Goal: Task Accomplishment & Management: Complete application form

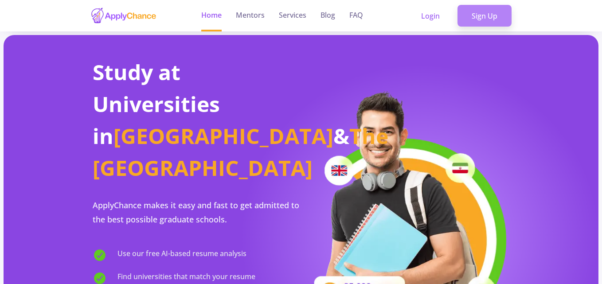
click at [495, 14] on link "Sign Up" at bounding box center [484, 16] width 54 height 22
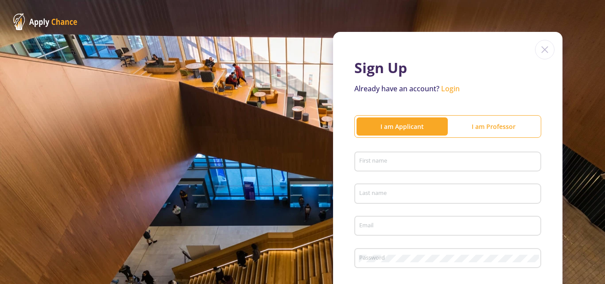
click at [495, 14] on div "Sign Up Already have an account? Login I am Applicant I am Professor First name…" at bounding box center [302, 196] width 605 height 392
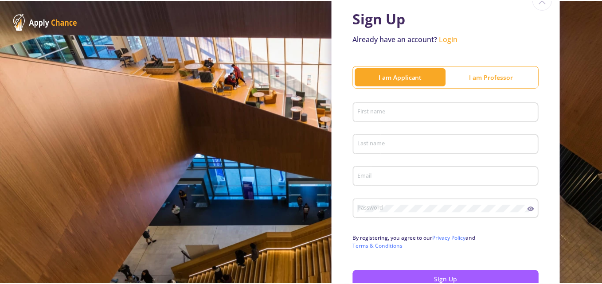
scroll to position [88, 0]
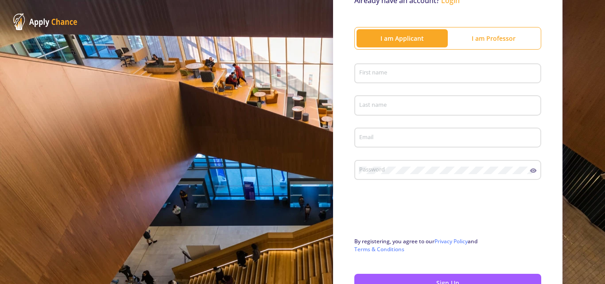
click at [396, 71] on input "First name" at bounding box center [449, 74] width 181 height 8
type input "Roj"
click at [383, 107] on input "Last name" at bounding box center [449, 106] width 181 height 8
type input "H"
click at [391, 134] on input "Email" at bounding box center [449, 138] width 181 height 8
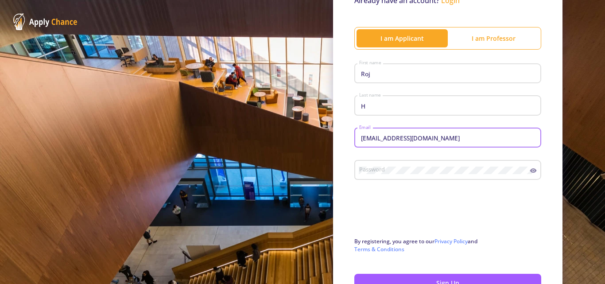
type input "[EMAIL_ADDRESS][DOMAIN_NAME]"
click at [382, 175] on div "Password" at bounding box center [444, 168] width 171 height 23
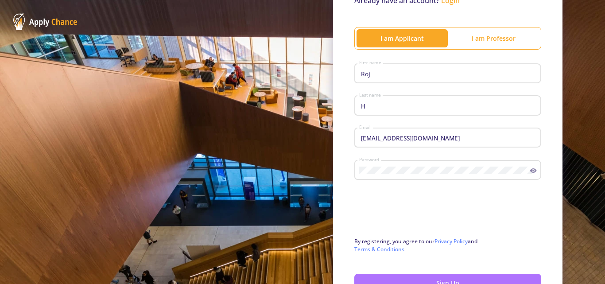
click at [499, 283] on button "Sign Up" at bounding box center [447, 283] width 187 height 18
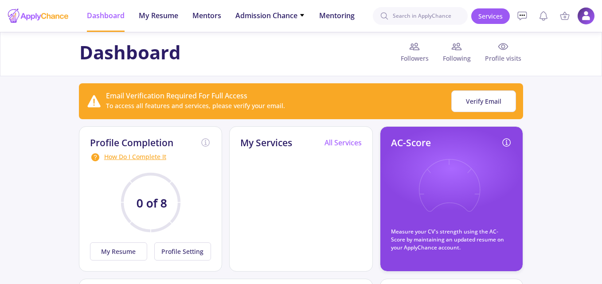
click at [381, 131] on div "AC-Score Measure your CV's strength using the AC-Score by maintaining an update…" at bounding box center [452, 198] width 144 height 145
click at [171, 16] on span "My Resume" at bounding box center [158, 15] width 39 height 11
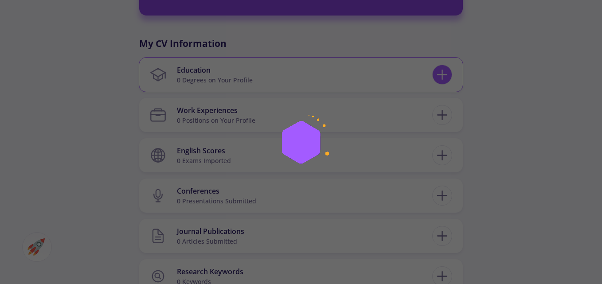
scroll to position [391, 0]
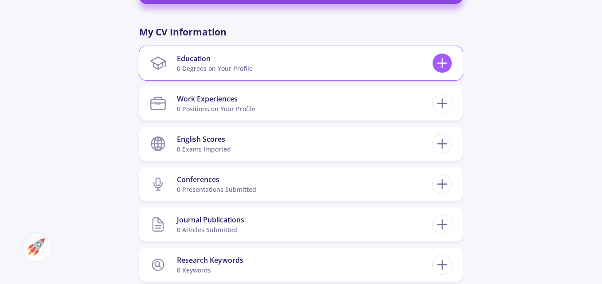
click at [432, 67] on div at bounding box center [442, 63] width 20 height 20
click at [441, 70] on icon at bounding box center [442, 63] width 16 height 16
checkbox input "false"
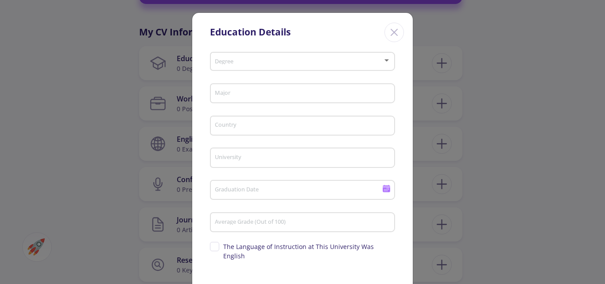
click at [347, 59] on span at bounding box center [300, 61] width 167 height 6
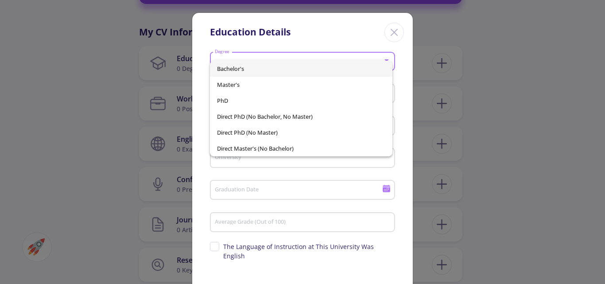
click at [291, 65] on span "Bachelor's" at bounding box center [301, 69] width 169 height 16
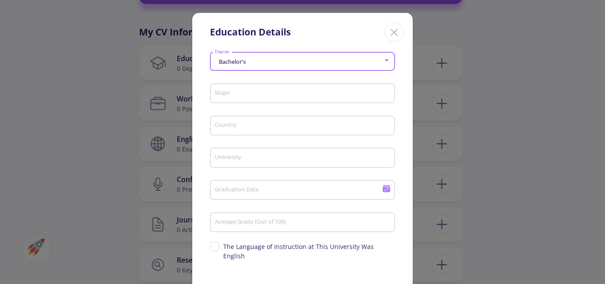
click at [291, 93] on input "Major" at bounding box center [303, 94] width 179 height 8
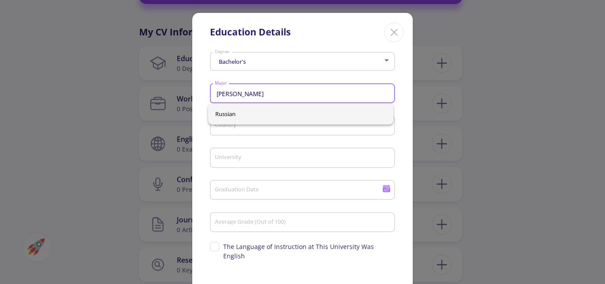
type input "[PERSON_NAME]"
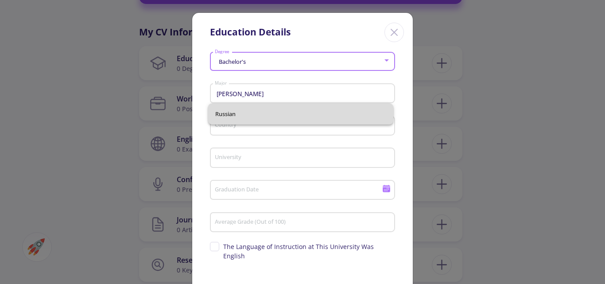
click at [241, 111] on div "Russian" at bounding box center [300, 113] width 185 height 21
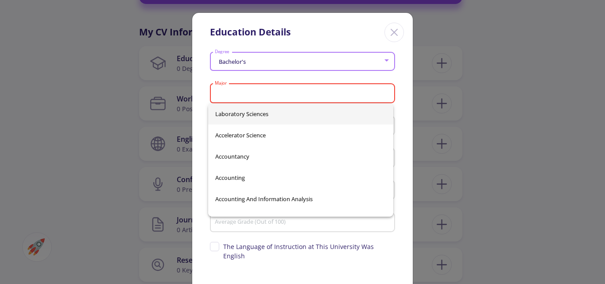
click at [229, 94] on input "Major" at bounding box center [303, 94] width 179 height 8
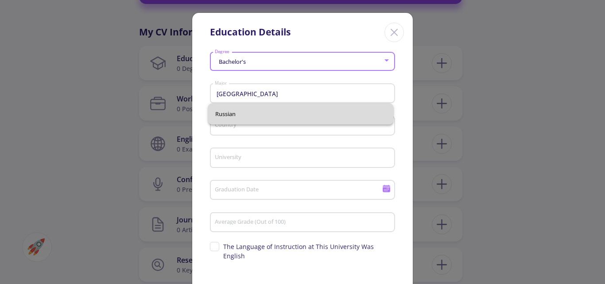
click at [238, 112] on span "Russian" at bounding box center [300, 113] width 171 height 21
type input "Russian"
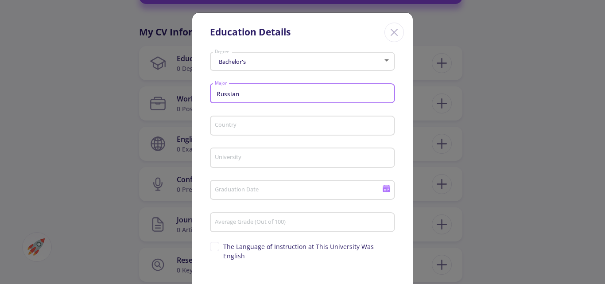
click at [245, 123] on input "Country" at bounding box center [303, 126] width 179 height 8
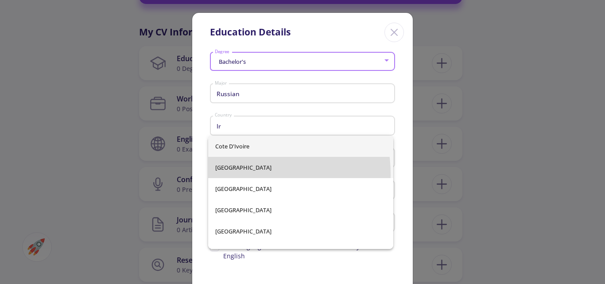
click at [229, 175] on span "[GEOGRAPHIC_DATA]" at bounding box center [300, 167] width 171 height 21
type input "[GEOGRAPHIC_DATA]"
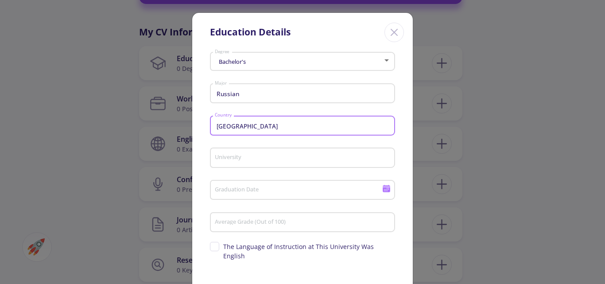
click at [240, 155] on input "University" at bounding box center [303, 158] width 179 height 8
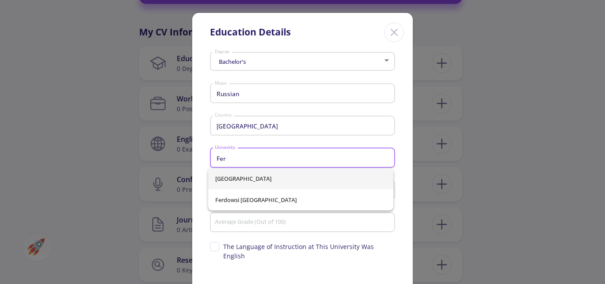
click at [246, 179] on span "[GEOGRAPHIC_DATA]" at bounding box center [300, 178] width 171 height 21
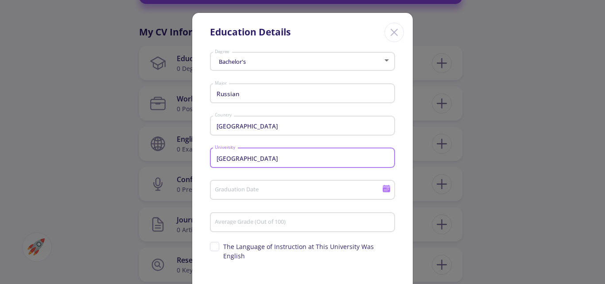
click at [285, 159] on input "[GEOGRAPHIC_DATA]" at bounding box center [303, 158] width 179 height 8
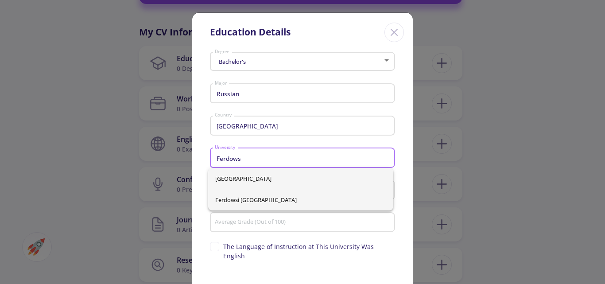
type input "Ferdows"
click at [293, 201] on div "[GEOGRAPHIC_DATA] Ferdowsi [GEOGRAPHIC_DATA]" at bounding box center [300, 189] width 185 height 43
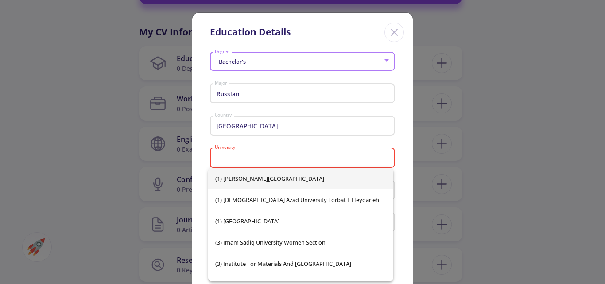
click at [238, 158] on input "University" at bounding box center [303, 158] width 179 height 8
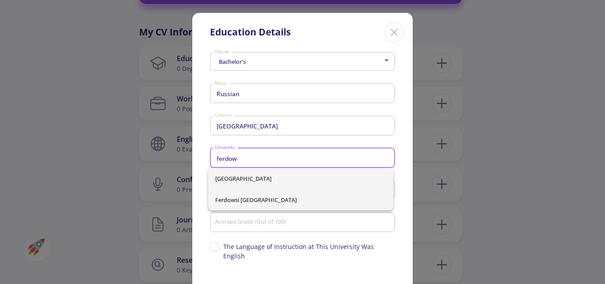
click at [261, 202] on span "Ferdowsi [GEOGRAPHIC_DATA]" at bounding box center [300, 199] width 171 height 21
type input "Ferdowsi [GEOGRAPHIC_DATA]"
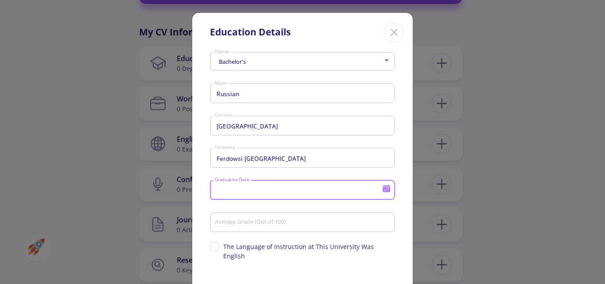
click at [255, 192] on input "Graduation Date" at bounding box center [299, 190] width 171 height 8
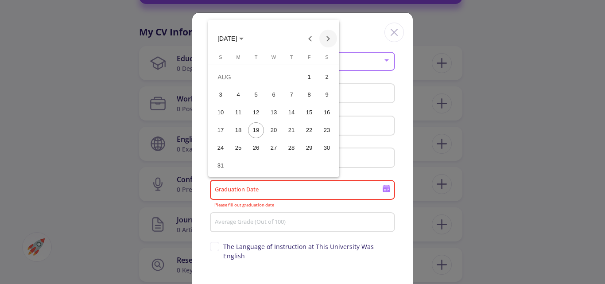
click at [330, 37] on button "Next month" at bounding box center [328, 39] width 18 height 18
click at [240, 150] on div "22" at bounding box center [238, 148] width 16 height 16
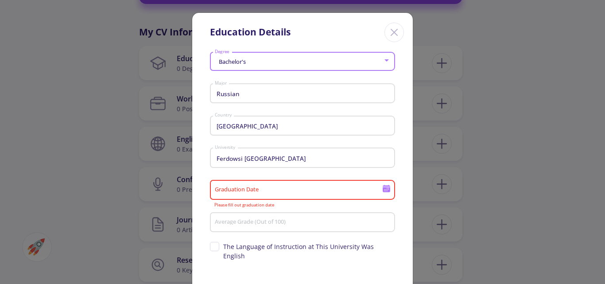
type input "[DATE]"
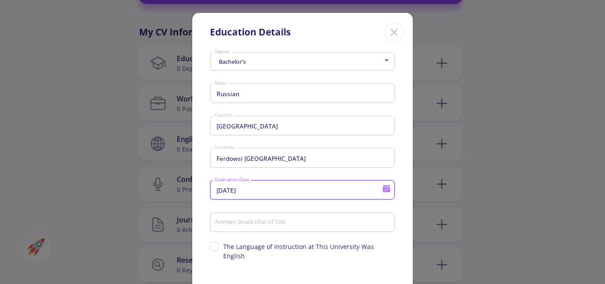
click at [276, 219] on input "Average Grade (Out of 100)" at bounding box center [303, 223] width 179 height 8
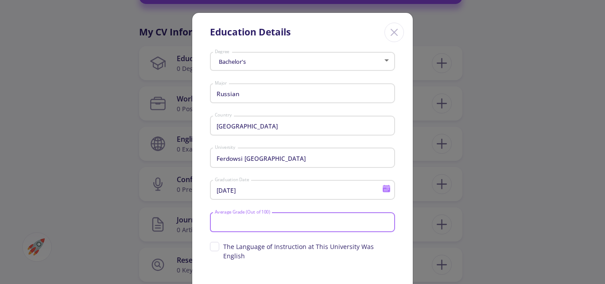
type input "1"
type input "77.5"
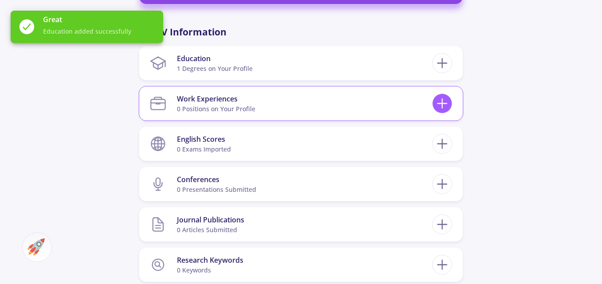
click at [445, 112] on icon at bounding box center [442, 103] width 16 height 16
checkbox input "false"
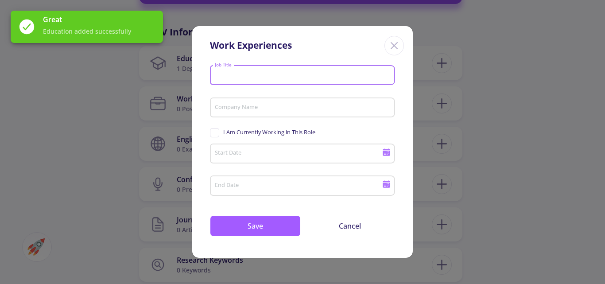
click at [265, 74] on input "Job Title" at bounding box center [303, 76] width 179 height 8
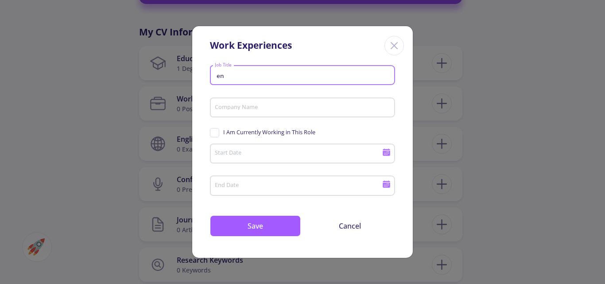
type input "e"
click at [257, 109] on input "Company Name" at bounding box center [303, 108] width 179 height 8
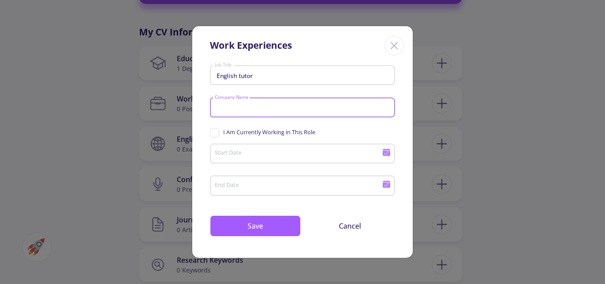
click at [261, 77] on input "English tutor" at bounding box center [303, 76] width 179 height 8
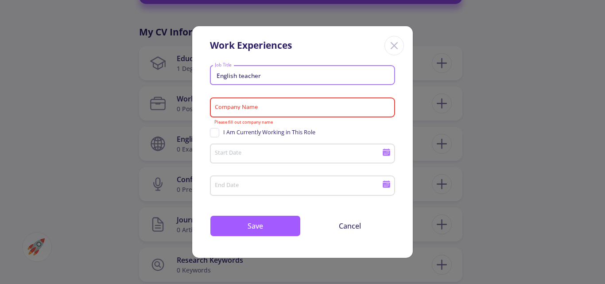
type input "English teacher"
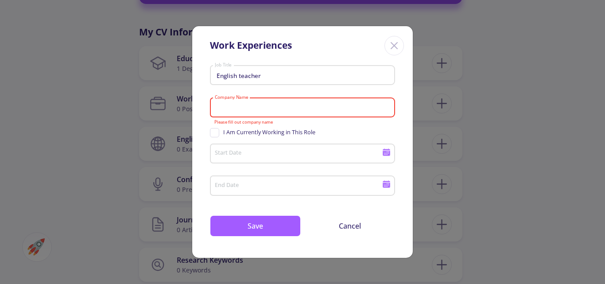
click at [255, 106] on input "Company Name" at bounding box center [303, 108] width 179 height 8
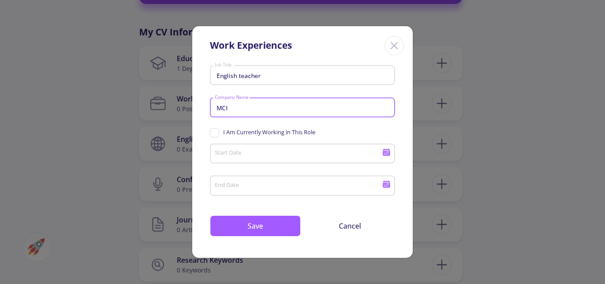
type input "MCI"
click at [247, 158] on input "Start Date" at bounding box center [299, 154] width 171 height 8
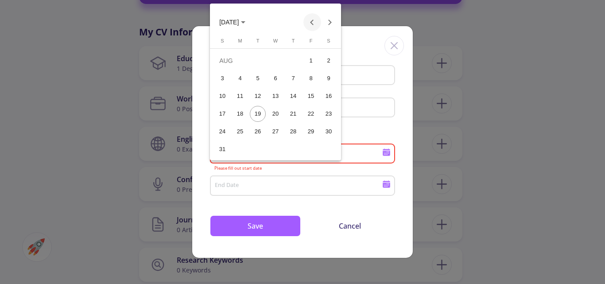
click at [310, 20] on button "Previous month" at bounding box center [312, 22] width 18 height 18
click at [245, 21] on span "[DATE]" at bounding box center [232, 21] width 26 height 7
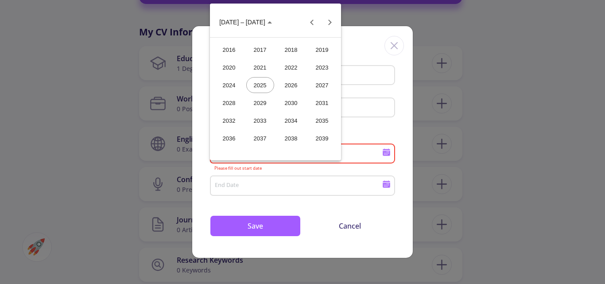
click at [264, 62] on div "2021" at bounding box center [260, 67] width 28 height 16
click at [224, 101] on div "SEP" at bounding box center [229, 103] width 28 height 16
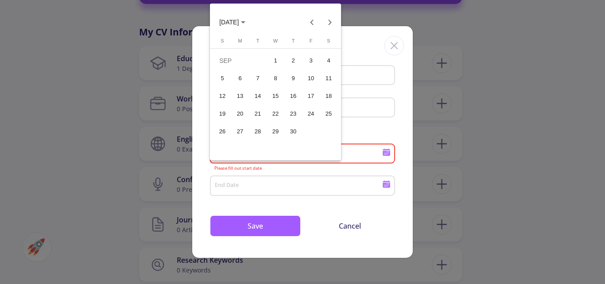
click at [291, 118] on div "23" at bounding box center [293, 114] width 16 height 16
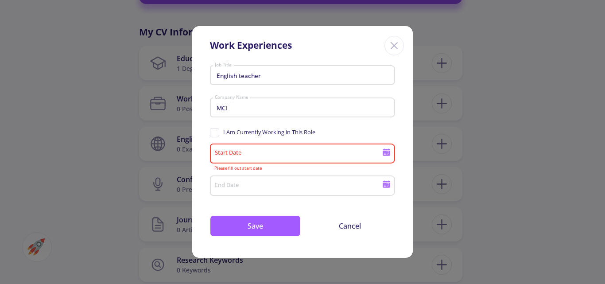
type input "[DATE]"
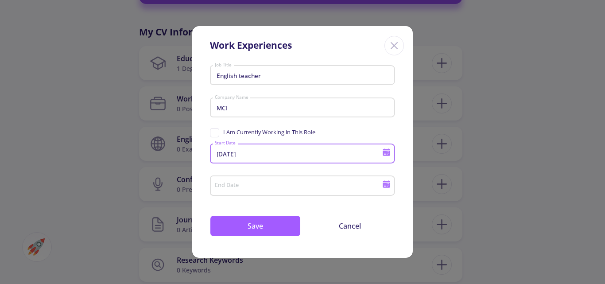
click at [253, 184] on input "End Date" at bounding box center [299, 186] width 171 height 8
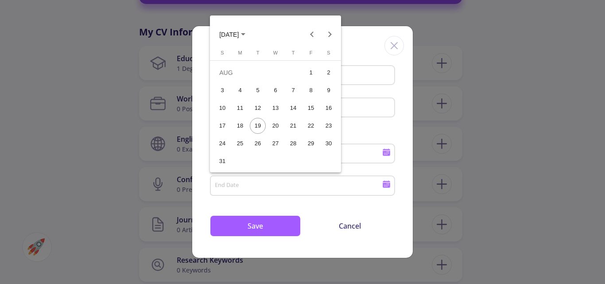
click at [239, 31] on span "[DATE]" at bounding box center [228, 34] width 19 height 7
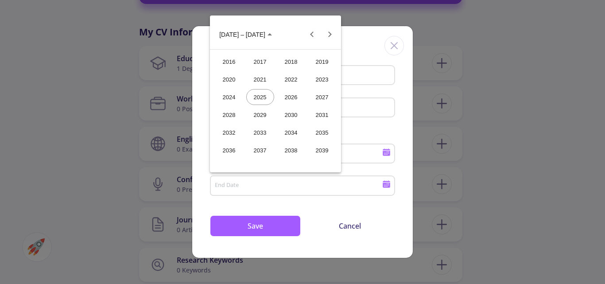
click at [236, 95] on div "2024" at bounding box center [229, 97] width 28 height 16
click at [328, 116] on div "DEC" at bounding box center [322, 115] width 28 height 16
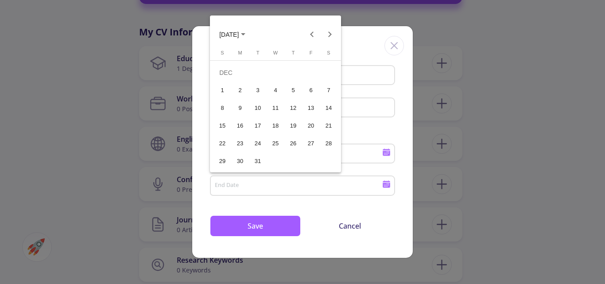
click at [330, 126] on div "21" at bounding box center [329, 126] width 16 height 16
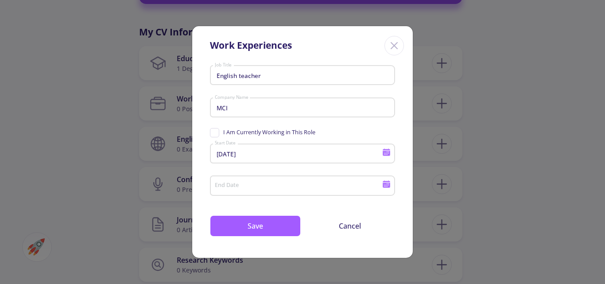
type input "[DATE]"
click at [267, 229] on button "Save" at bounding box center [255, 225] width 91 height 21
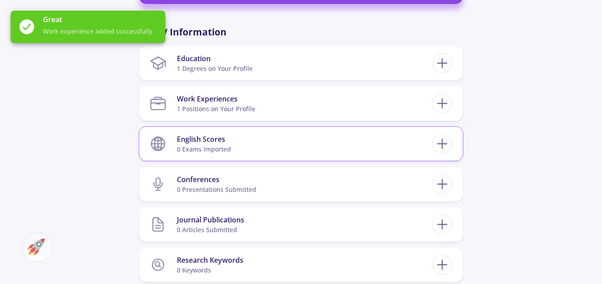
click at [265, 137] on section "English Scores 0 exams imported" at bounding box center [291, 143] width 282 height 27
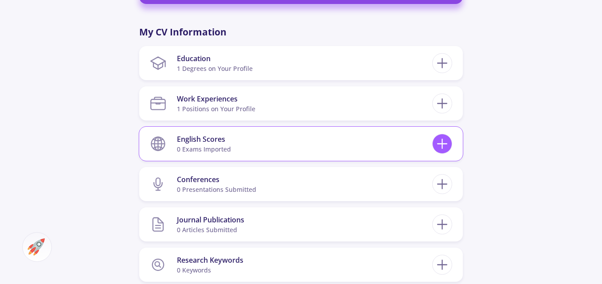
click at [436, 144] on icon at bounding box center [442, 144] width 16 height 16
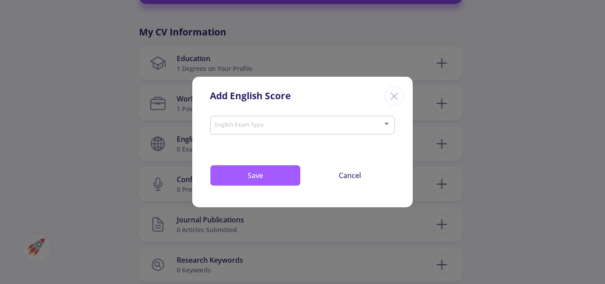
click at [275, 133] on div "English Exam Type" at bounding box center [302, 124] width 177 height 22
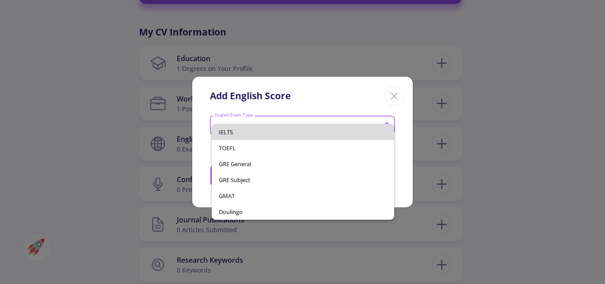
click at [241, 135] on span "IELTS" at bounding box center [303, 132] width 169 height 16
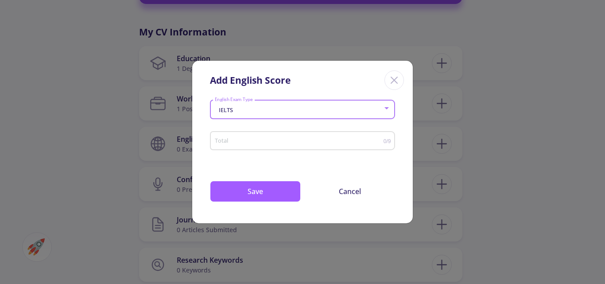
click at [243, 139] on input "Total" at bounding box center [298, 141] width 169 height 7
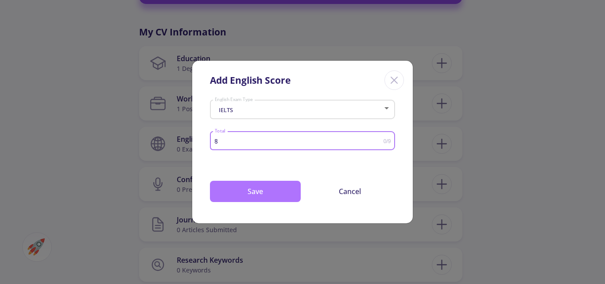
type input "8"
click at [271, 192] on button "Save" at bounding box center [255, 191] width 91 height 21
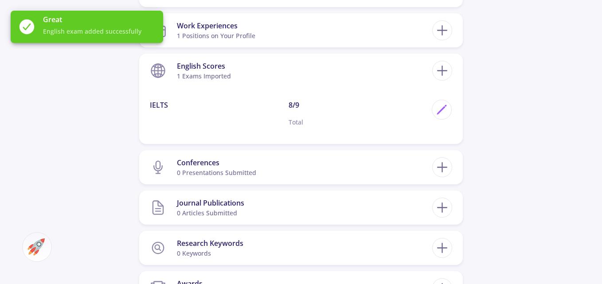
scroll to position [468, 0]
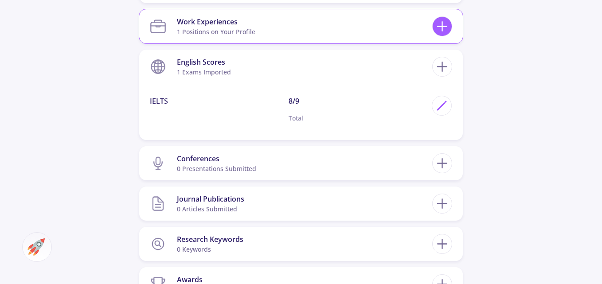
click at [447, 33] on icon at bounding box center [442, 26] width 16 height 16
checkbox input "false"
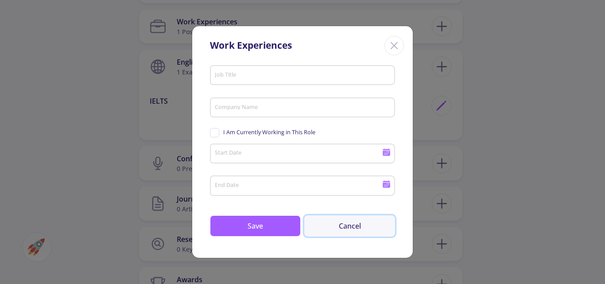
click at [361, 220] on button "Cancel" at bounding box center [349, 225] width 91 height 21
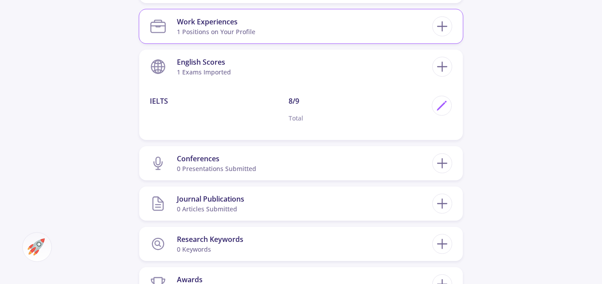
click at [197, 35] on div "1 Positions on Your Profile" at bounding box center [216, 31] width 78 height 9
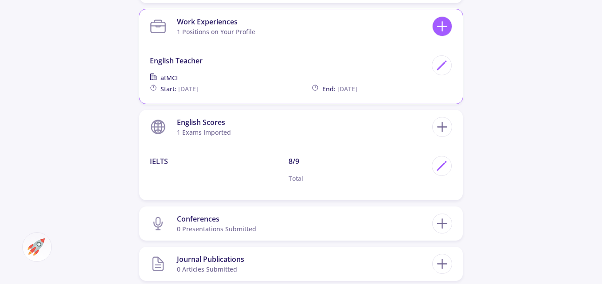
click at [446, 21] on icon at bounding box center [442, 26] width 16 height 16
checkbox input "false"
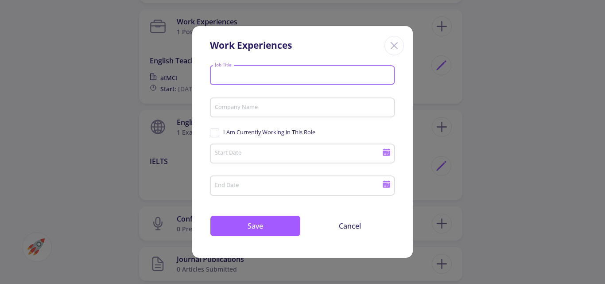
click at [330, 75] on input "Job Title" at bounding box center [303, 76] width 179 height 8
type input "p"
type input "Private English tutor"
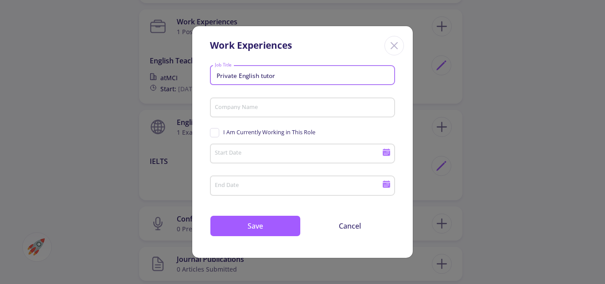
click at [251, 136] on span "I Am Currently Working in This Role" at bounding box center [269, 132] width 92 height 8
click at [216, 134] on input "I Am Currently Working in This Role" at bounding box center [213, 131] width 6 height 6
checkbox input "true"
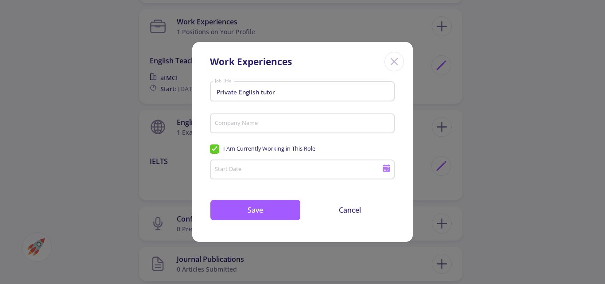
click at [255, 171] on input "Start Date" at bounding box center [299, 170] width 171 height 8
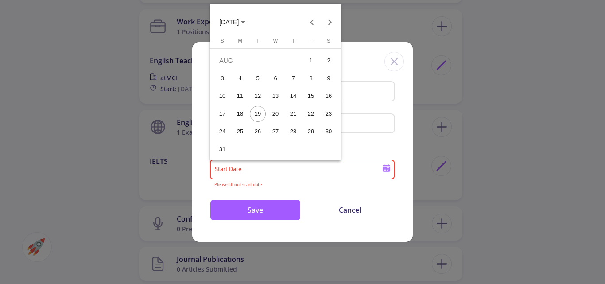
click at [239, 23] on span "[DATE]" at bounding box center [228, 22] width 19 height 7
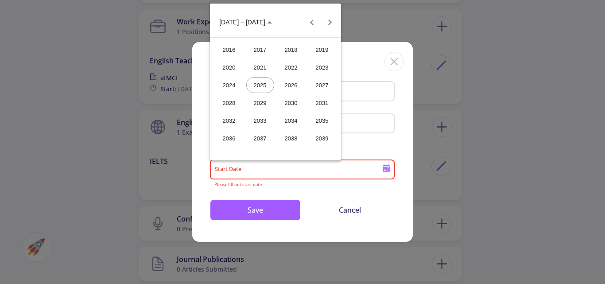
click at [325, 72] on div "2023" at bounding box center [322, 67] width 28 height 16
click at [288, 108] on div "NOV" at bounding box center [291, 103] width 28 height 16
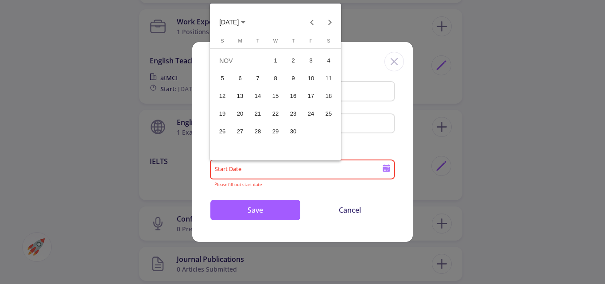
click at [271, 113] on div "22" at bounding box center [276, 114] width 16 height 16
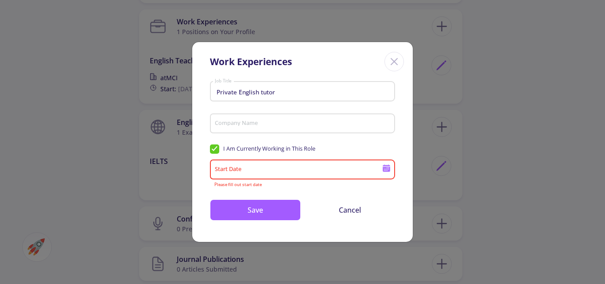
type input "[DATE]"
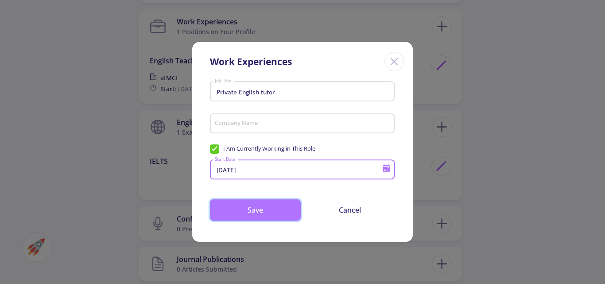
click at [270, 202] on button "Save" at bounding box center [255, 209] width 91 height 21
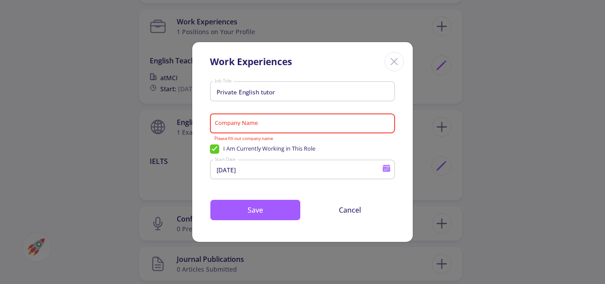
click at [291, 118] on div "Company Name" at bounding box center [302, 121] width 177 height 23
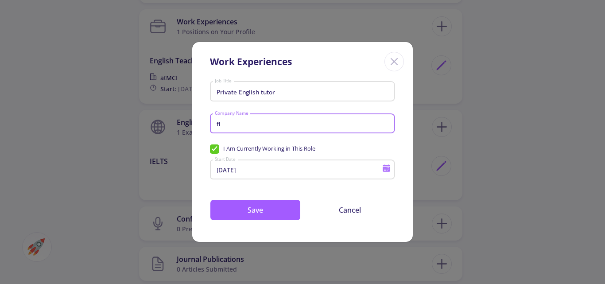
type input "f"
type input "Freelancer"
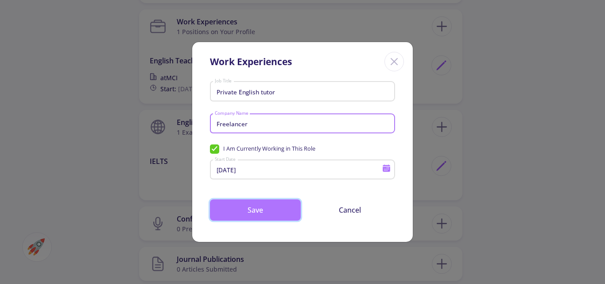
click at [267, 210] on button "Save" at bounding box center [255, 209] width 91 height 21
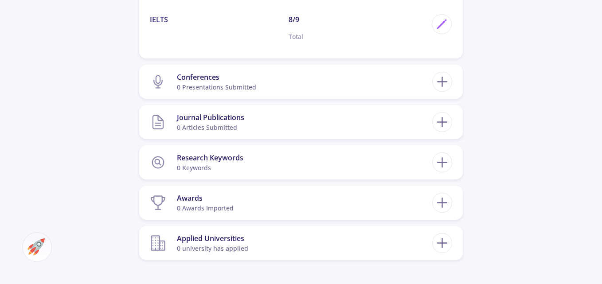
scroll to position [684, 0]
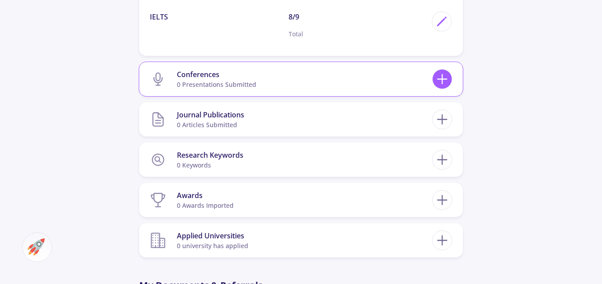
click at [443, 80] on icon at bounding box center [442, 79] width 16 height 16
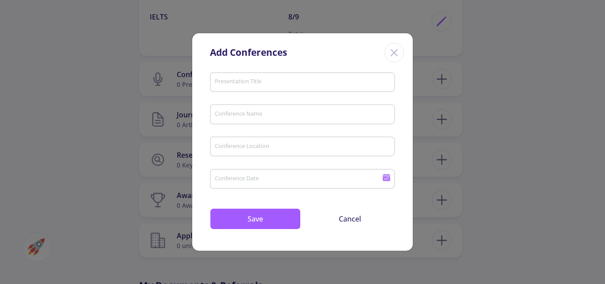
click at [397, 51] on icon "Close" at bounding box center [394, 53] width 14 height 14
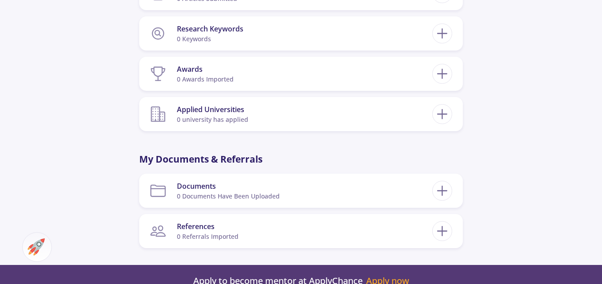
scroll to position [812, 0]
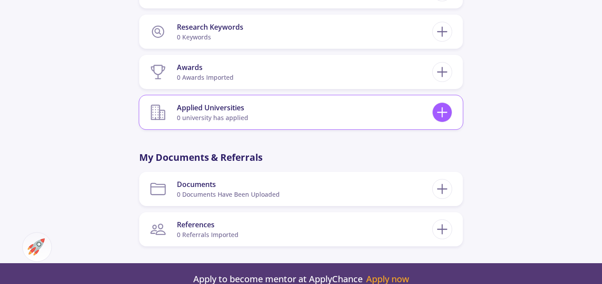
click at [442, 116] on line at bounding box center [442, 112] width 0 height 9
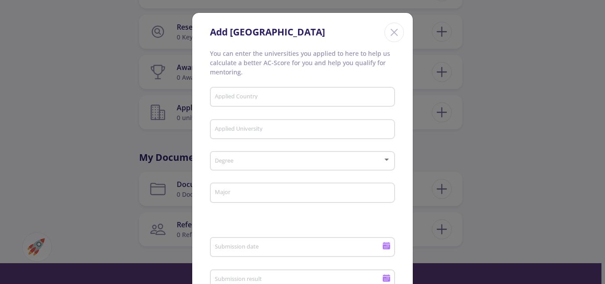
click at [388, 36] on icon "Close" at bounding box center [394, 32] width 14 height 14
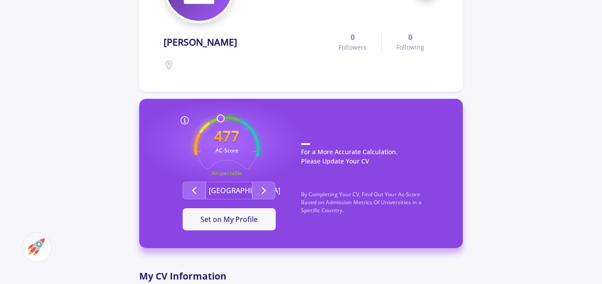
scroll to position [149, 0]
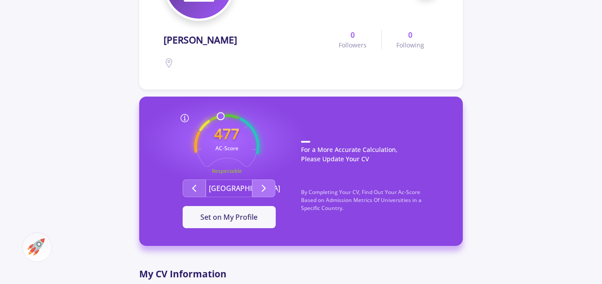
click at [262, 188] on icon "Second group" at bounding box center [263, 188] width 11 height 11
click at [196, 186] on icon "Second group" at bounding box center [194, 188] width 11 height 11
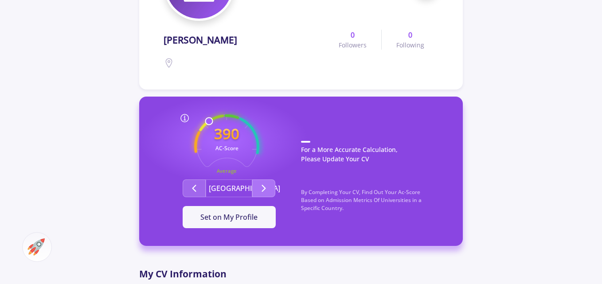
click at [263, 183] on icon "Second group" at bounding box center [263, 188] width 11 height 11
click at [201, 186] on button "Second group" at bounding box center [194, 188] width 23 height 18
click at [262, 187] on icon "Second group" at bounding box center [263, 188] width 11 height 11
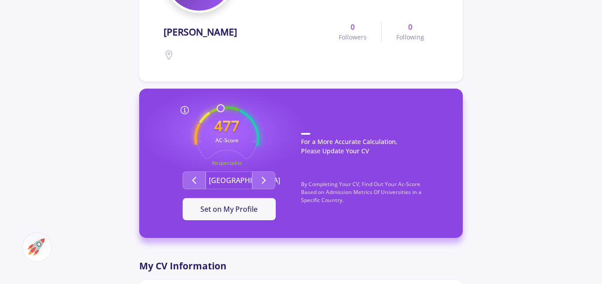
scroll to position [0, 0]
